Goal: Task Accomplishment & Management: Manage account settings

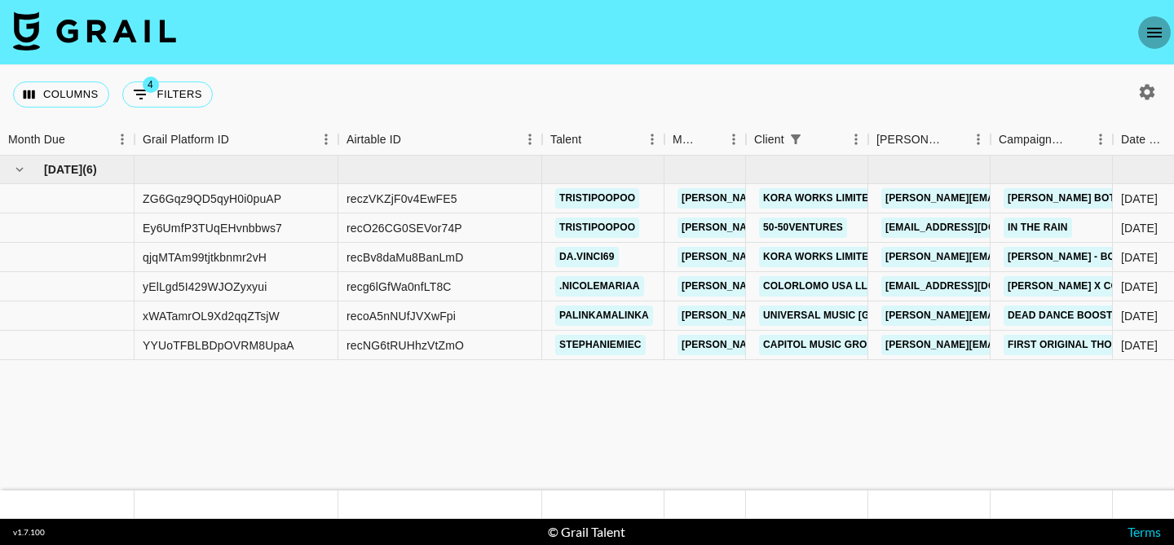
click at [1151, 29] on icon "open drawer" at bounding box center [1155, 33] width 20 height 20
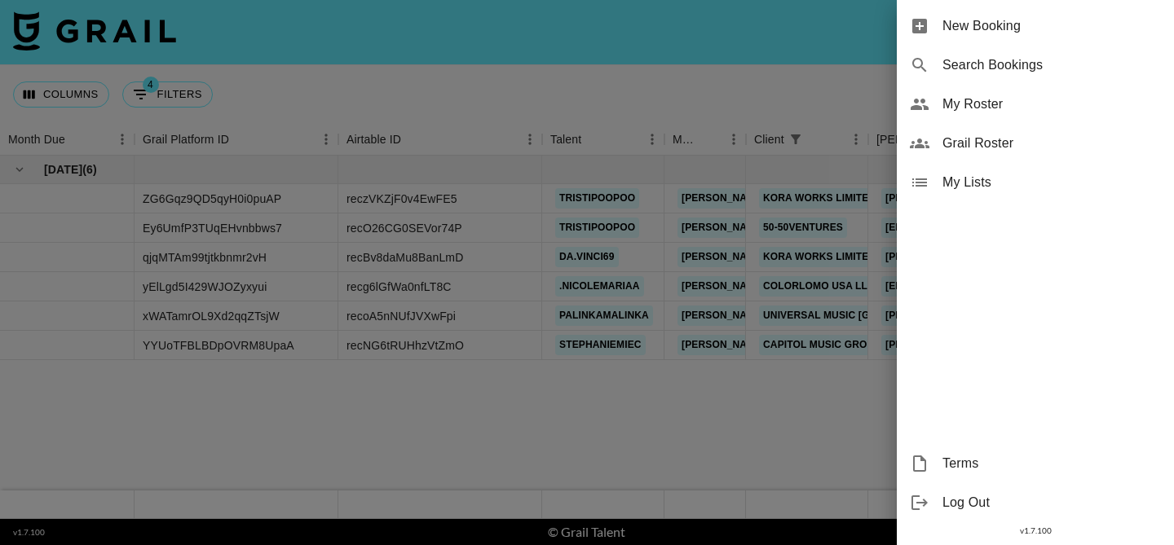
click at [979, 99] on span "My Roster" at bounding box center [1051, 105] width 218 height 20
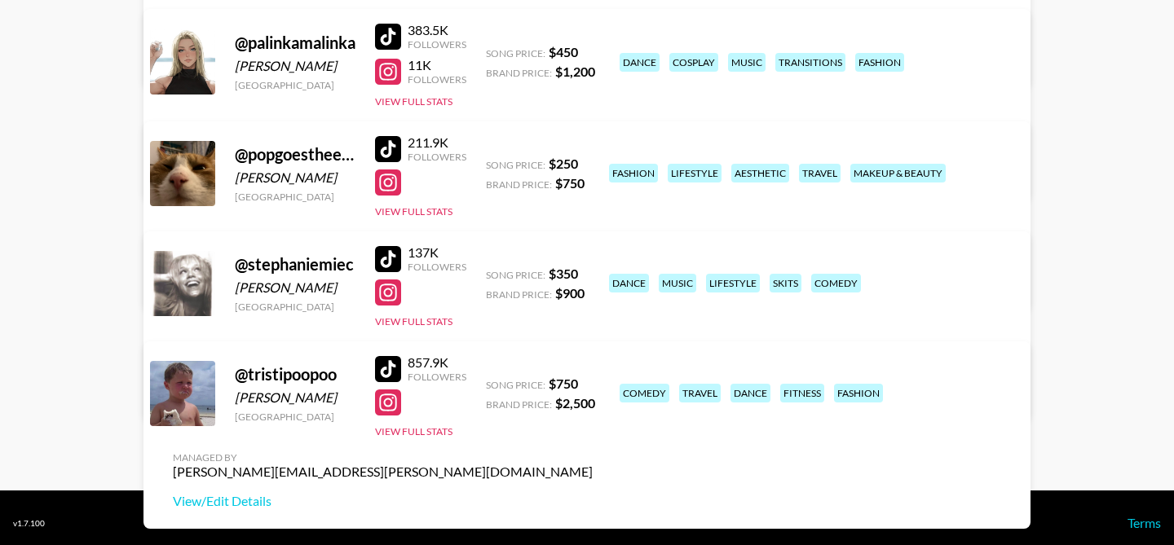
scroll to position [912, 0]
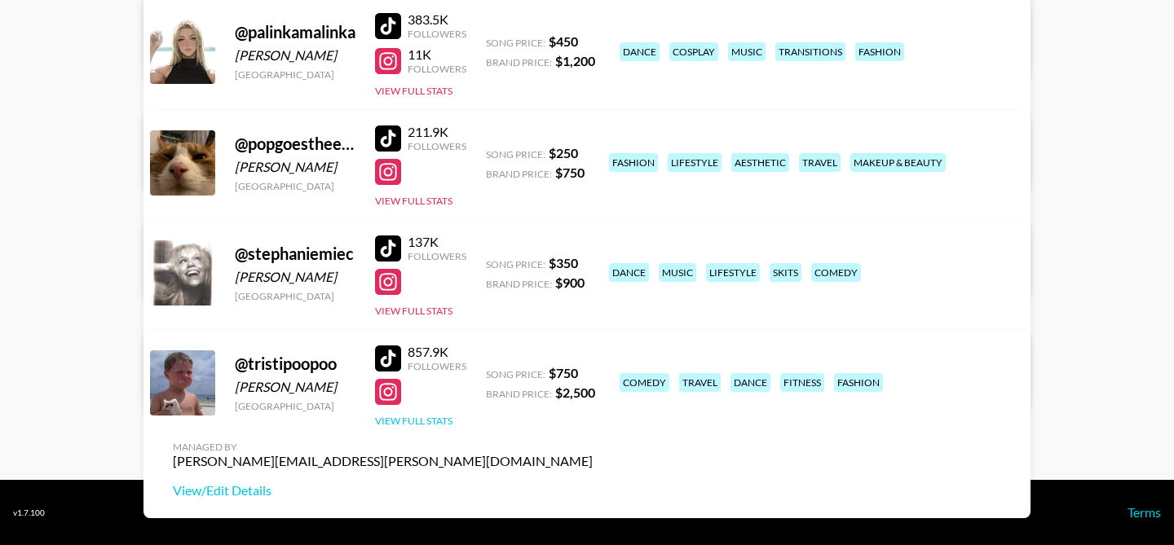
click at [415, 421] on button "View Full Stats" at bounding box center [413, 421] width 77 height 12
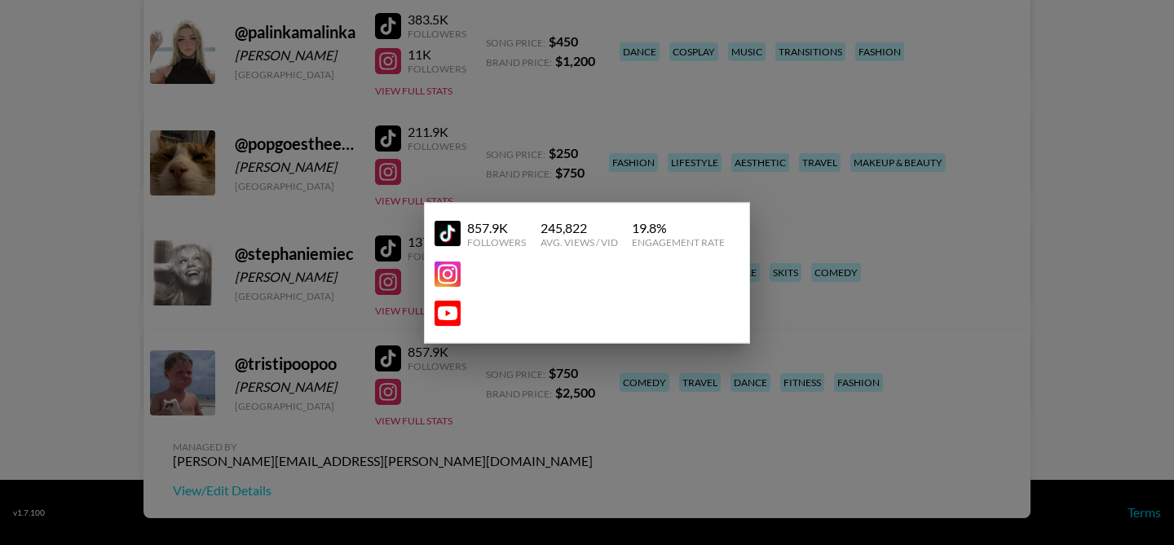
click at [448, 377] on div at bounding box center [587, 272] width 1174 height 545
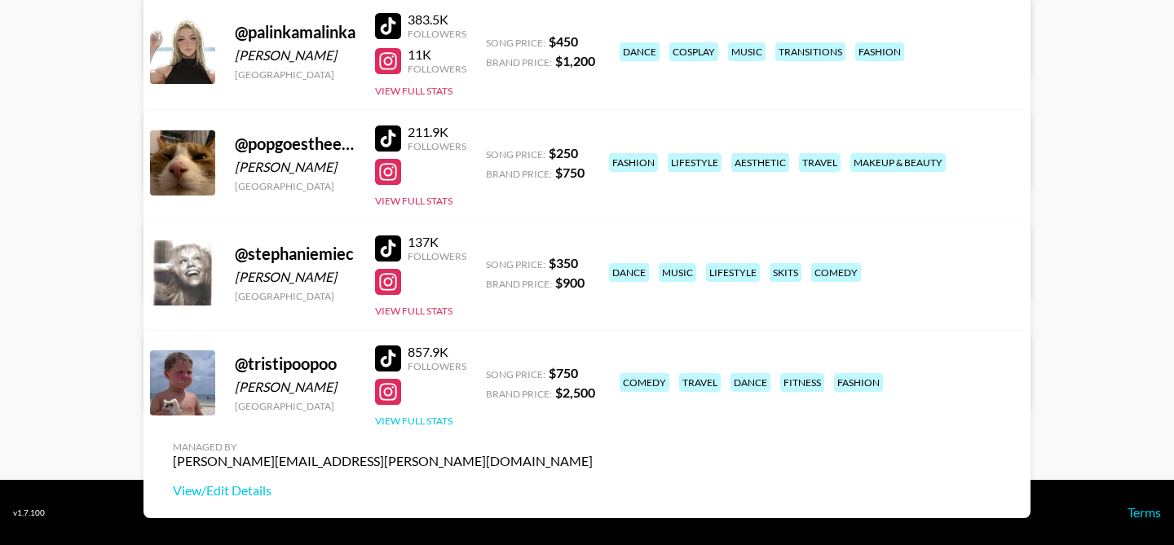
click at [417, 422] on button "View Full Stats" at bounding box center [413, 421] width 77 height 12
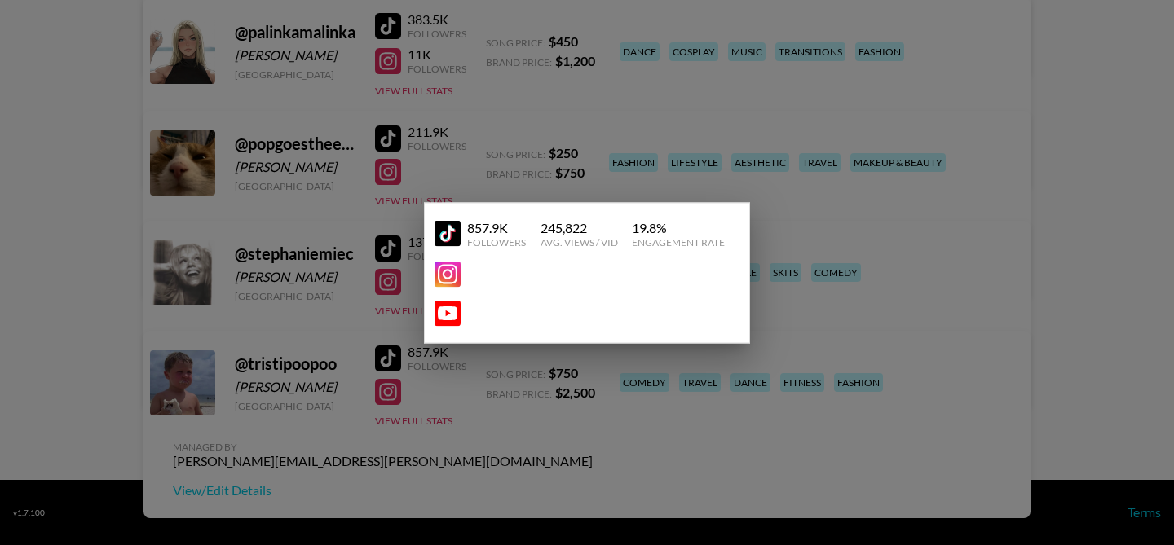
click at [361, 375] on div at bounding box center [587, 272] width 1174 height 545
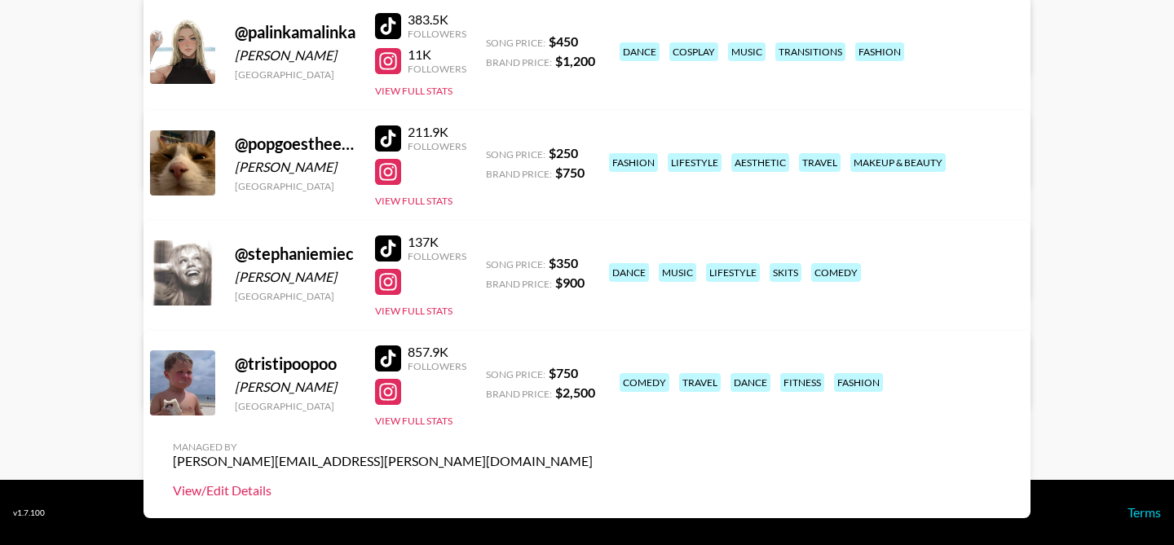
click at [593, 483] on link "View/Edit Details" at bounding box center [383, 491] width 420 height 16
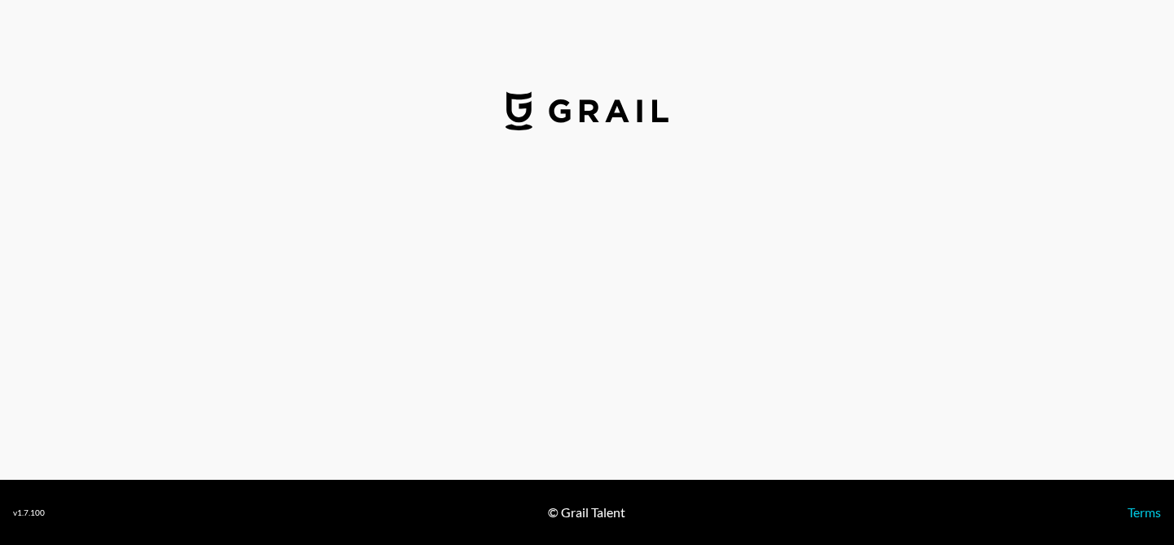
select select "USD"
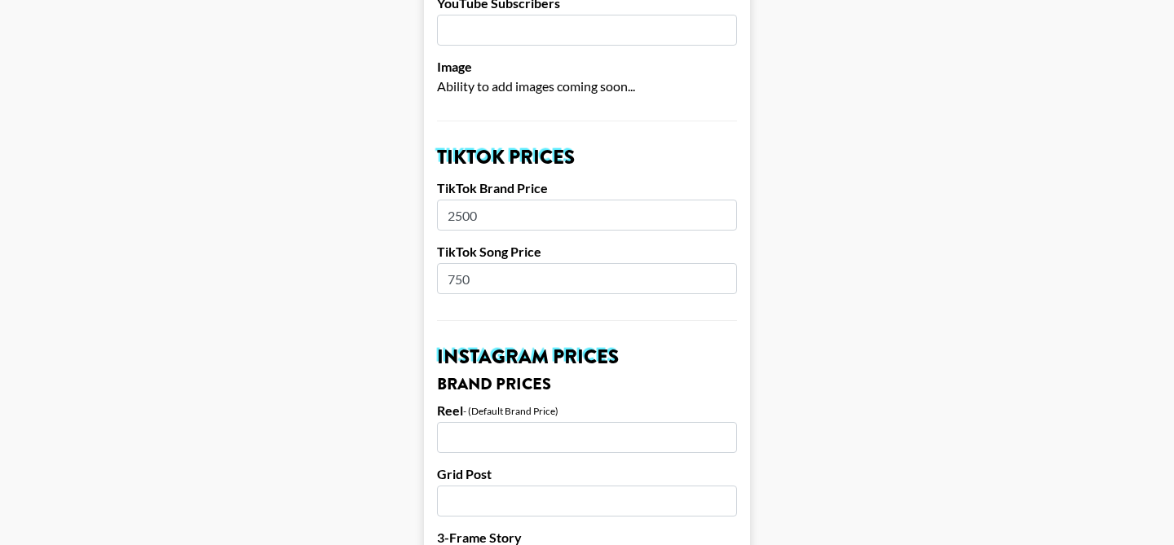
scroll to position [493, 0]
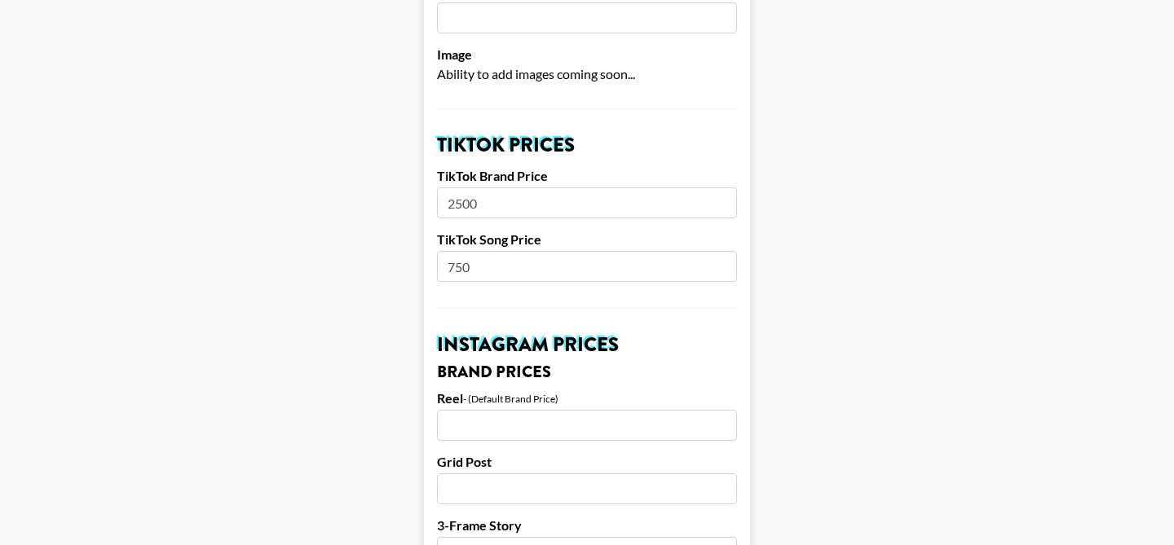
drag, startPoint x: 479, startPoint y: 242, endPoint x: 441, endPoint y: 242, distance: 37.5
click at [441, 251] on input "750" at bounding box center [587, 266] width 300 height 31
drag, startPoint x: 498, startPoint y: 242, endPoint x: 435, endPoint y: 242, distance: 63.6
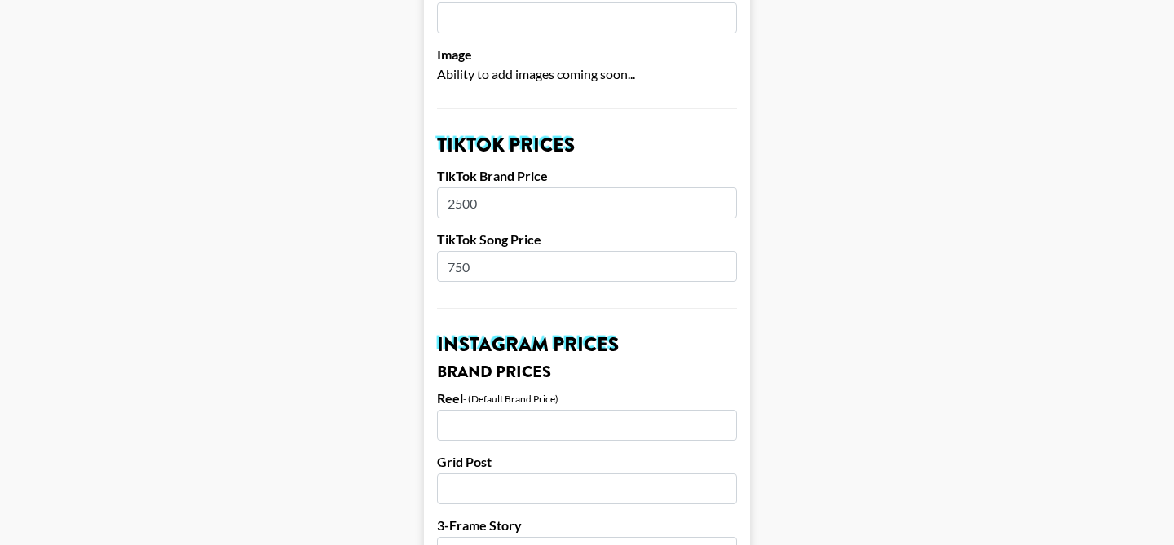
drag, startPoint x: 519, startPoint y: 244, endPoint x: 414, endPoint y: 247, distance: 104.4
type input "850"
drag, startPoint x: 501, startPoint y: 180, endPoint x: 460, endPoint y: 182, distance: 40.8
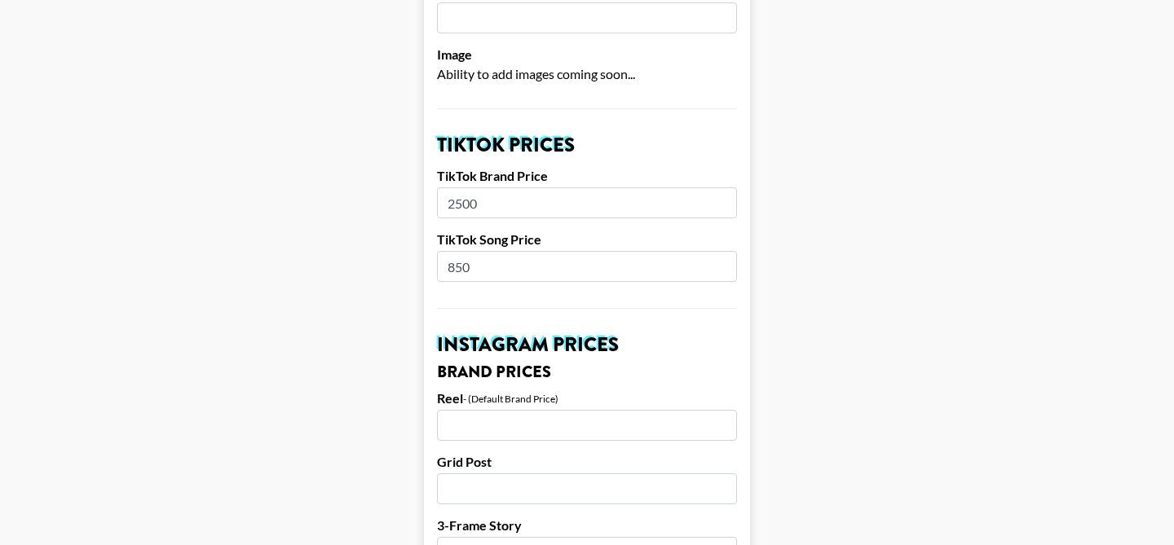
click at [460, 188] on input "2500" at bounding box center [587, 203] width 300 height 31
type input "2900"
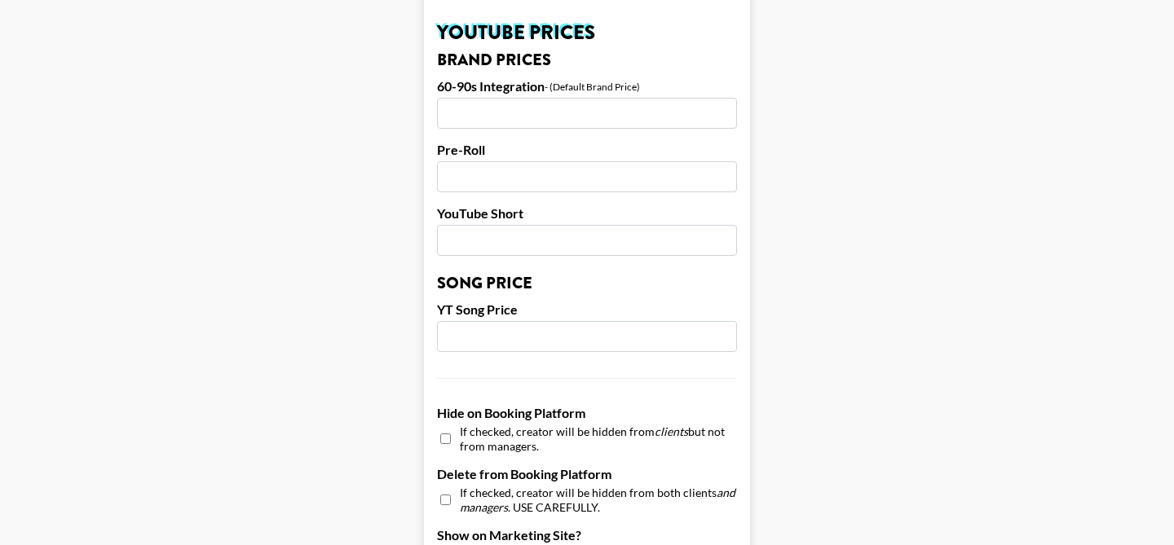
scroll to position [1666, 0]
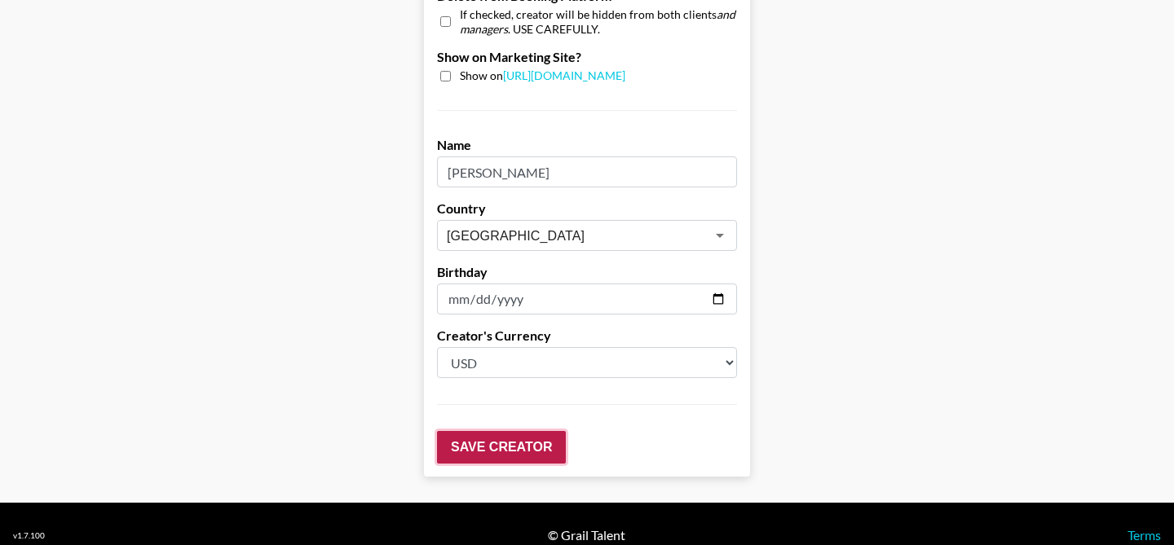
click at [475, 431] on input "Save Creator" at bounding box center [501, 447] width 129 height 33
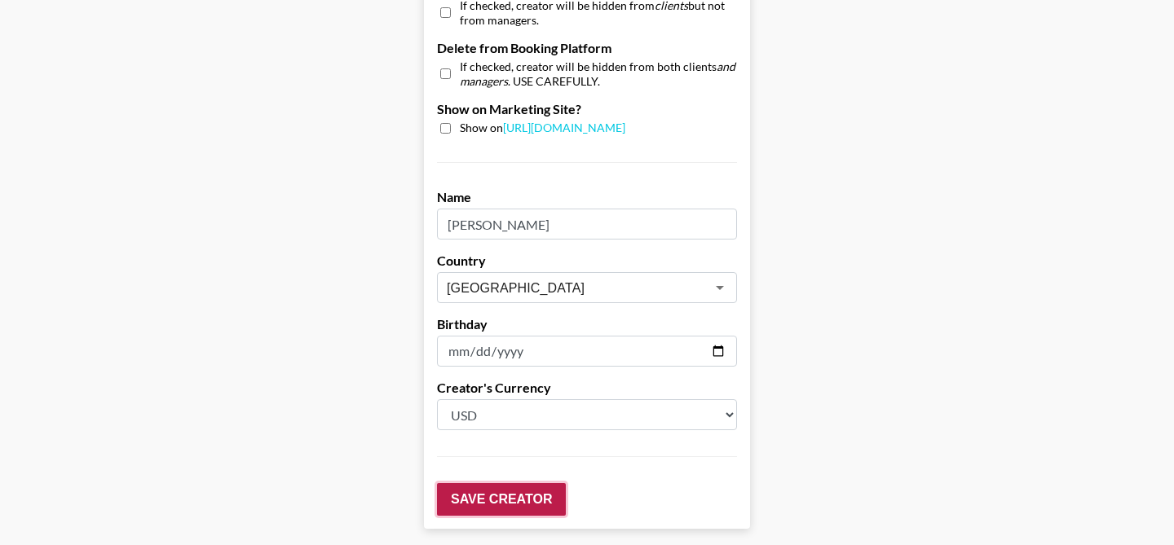
scroll to position [1719, 0]
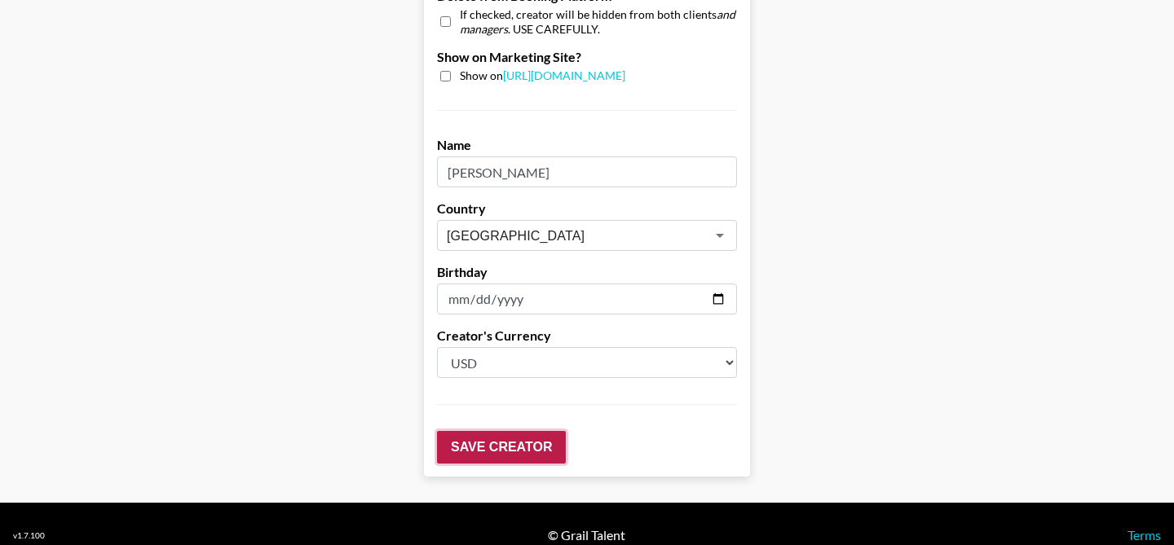
click at [475, 431] on input "Save Creator" at bounding box center [501, 447] width 129 height 33
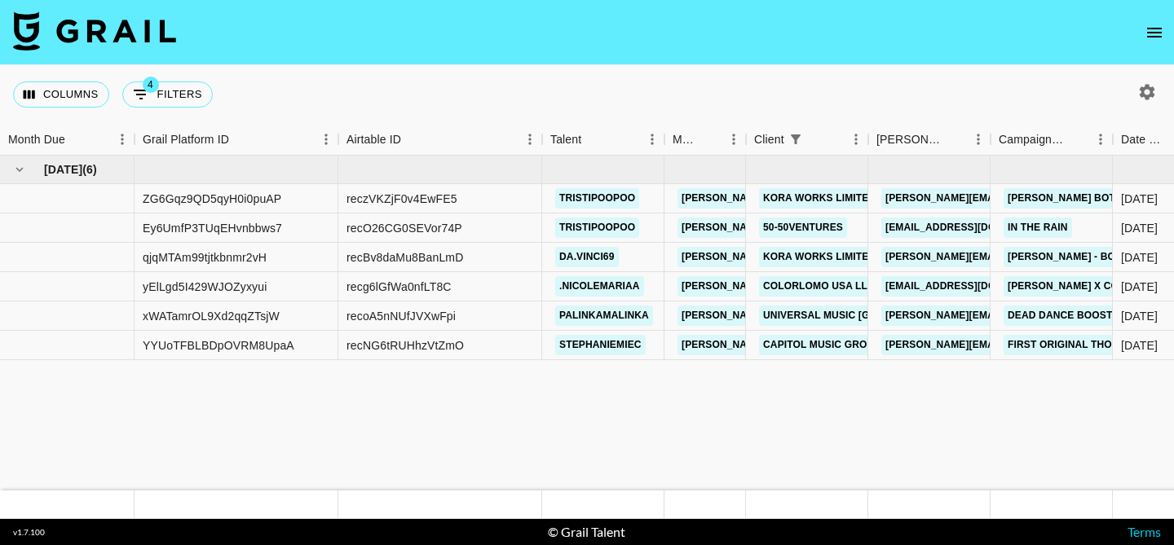
click at [1146, 35] on icon "open drawer" at bounding box center [1155, 33] width 20 height 20
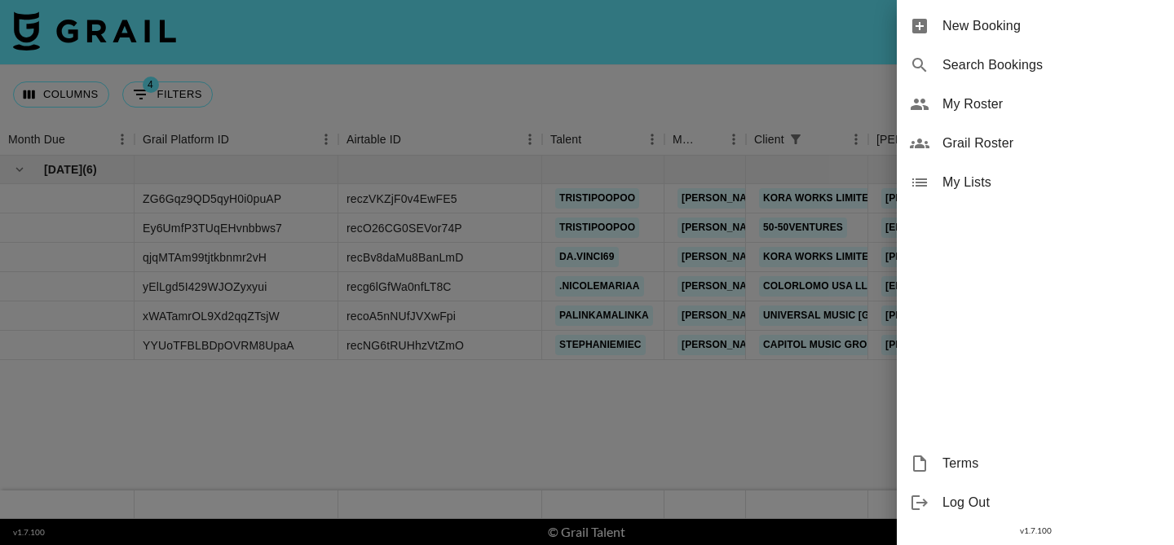
click at [999, 99] on span "My Roster" at bounding box center [1051, 105] width 218 height 20
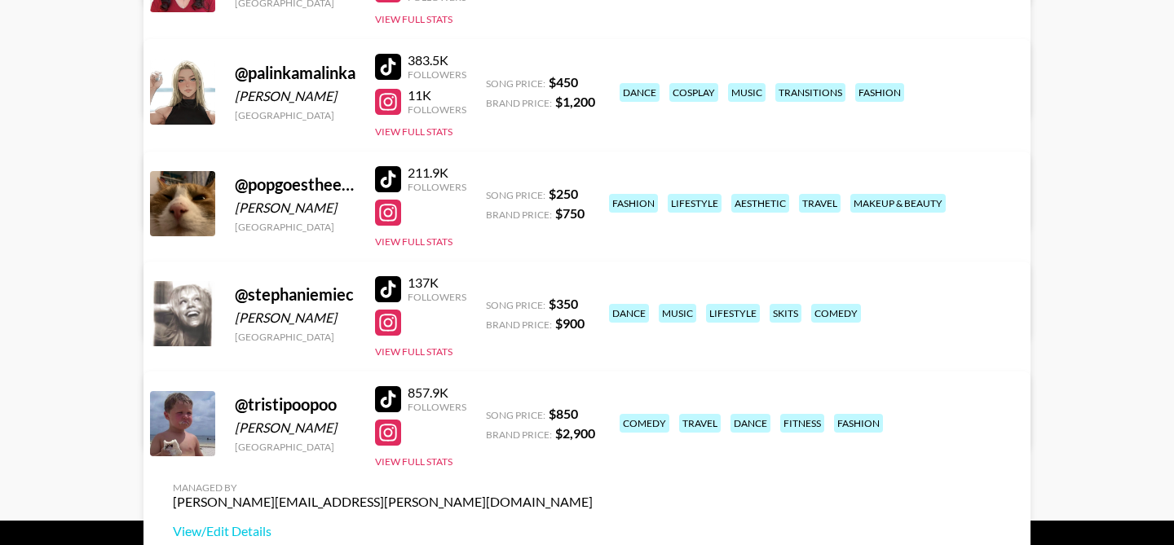
scroll to position [912, 0]
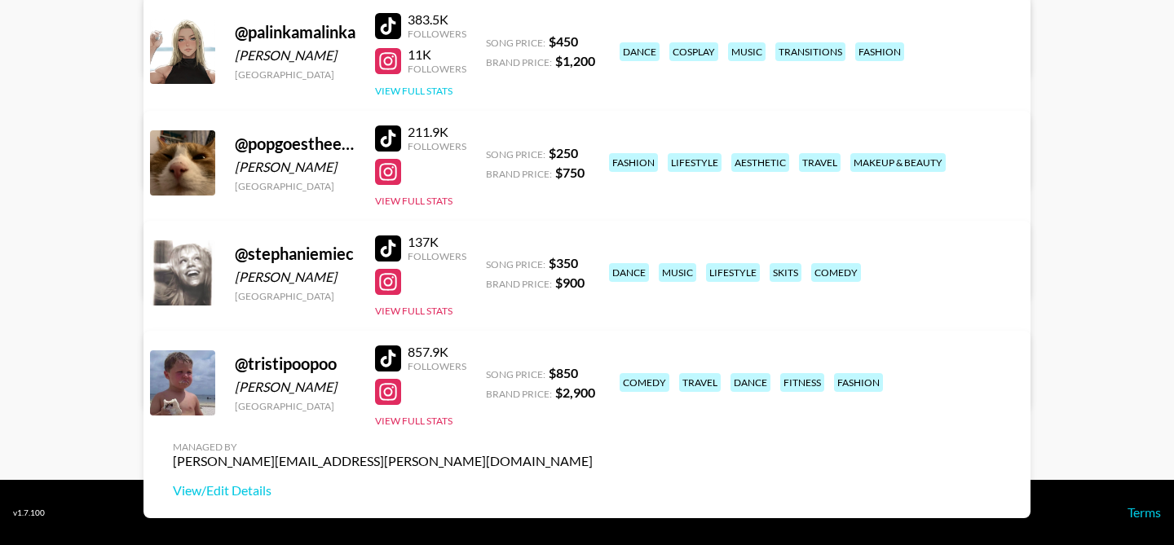
click at [418, 88] on button "View Full Stats" at bounding box center [413, 91] width 77 height 12
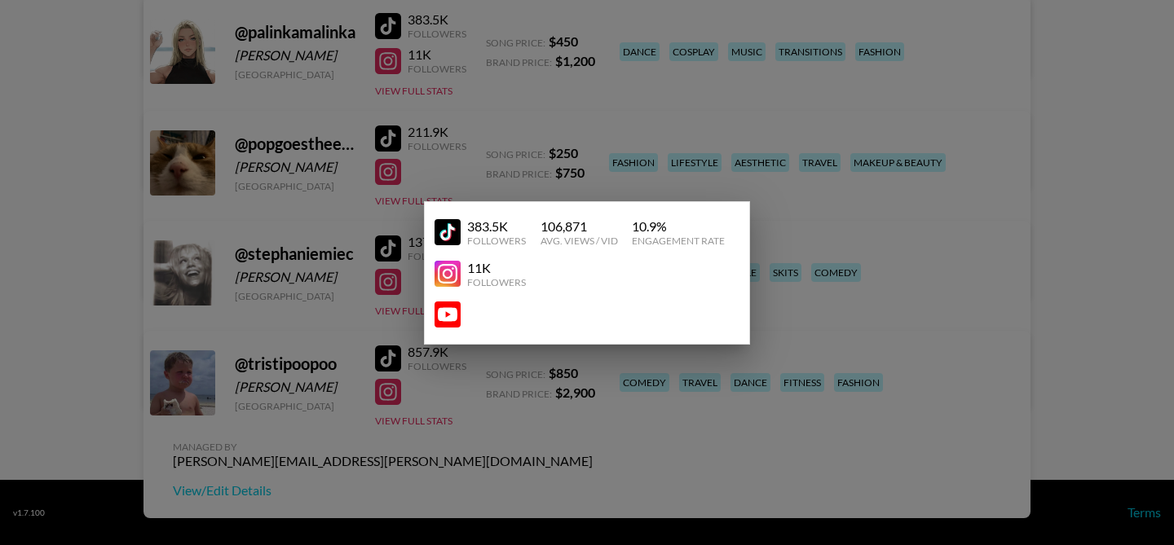
click at [334, 83] on div at bounding box center [587, 272] width 1174 height 545
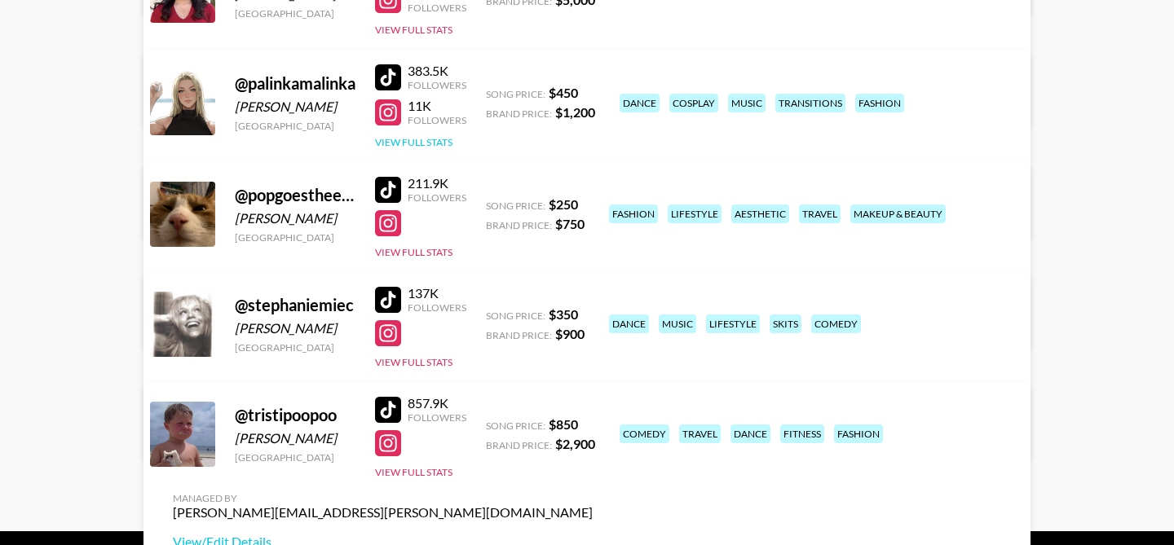
scroll to position [859, 0]
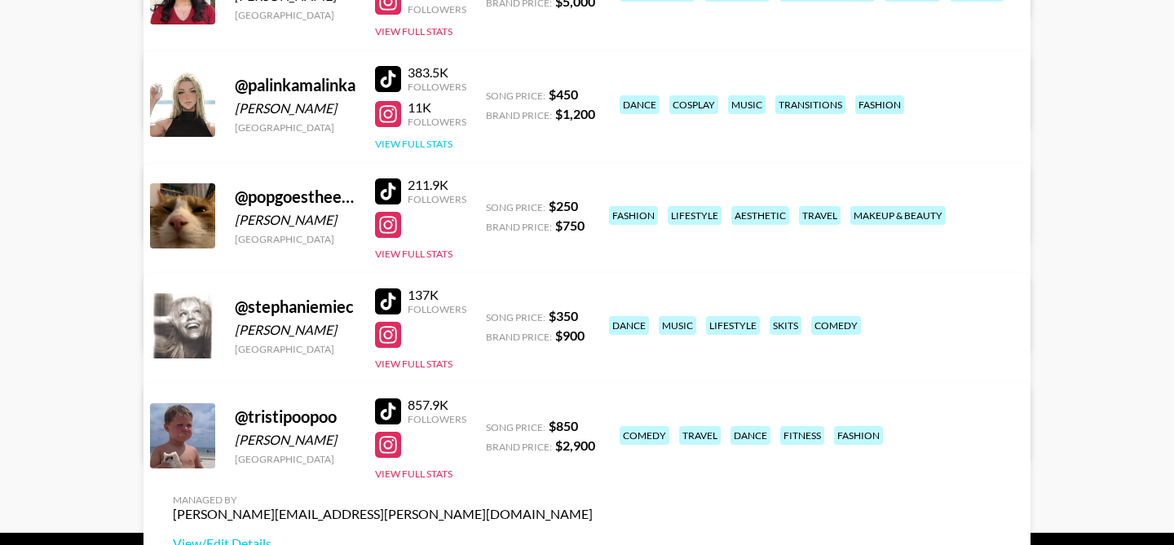
click at [384, 146] on button "View Full Stats" at bounding box center [413, 144] width 77 height 12
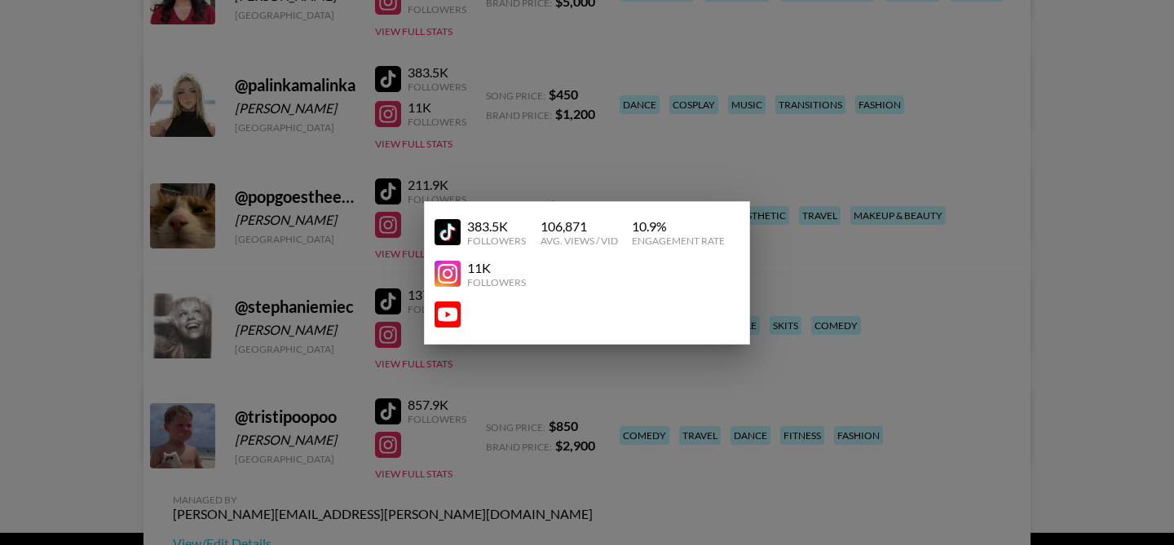
click at [342, 110] on div at bounding box center [587, 272] width 1174 height 545
